Goal: Connect with others: Connect with others

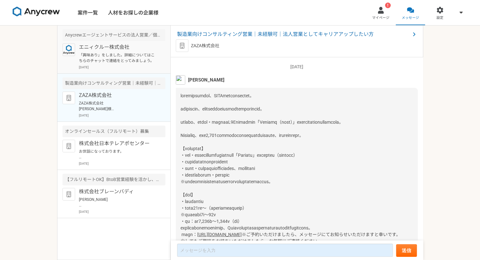
scroll to position [1012, 0]
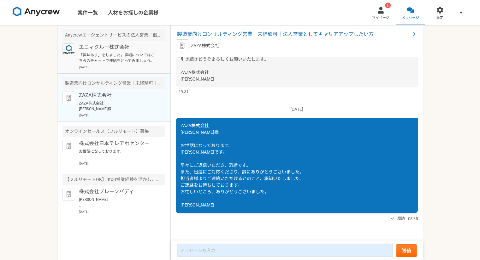
click at [116, 60] on p "「興味あり」をしました。詳細についてはこちらのチャットで連絡をとってみましょう。" at bounding box center [118, 57] width 78 height 11
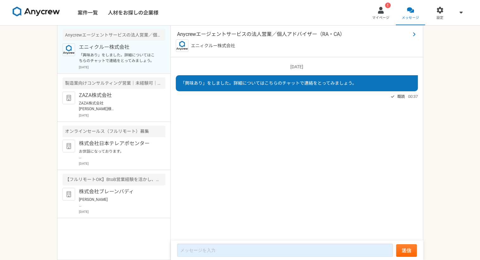
click at [223, 33] on span "Anycrewエージェントサービスの法人営業／個人アドバイザー（RA・CA）" at bounding box center [293, 35] width 233 height 8
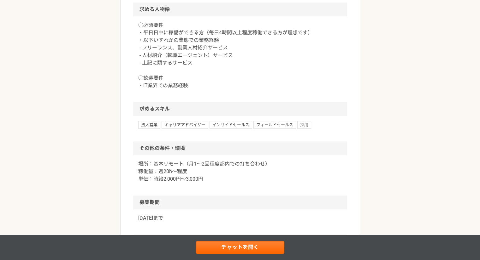
scroll to position [420, 0]
